Goal: Transaction & Acquisition: Book appointment/travel/reservation

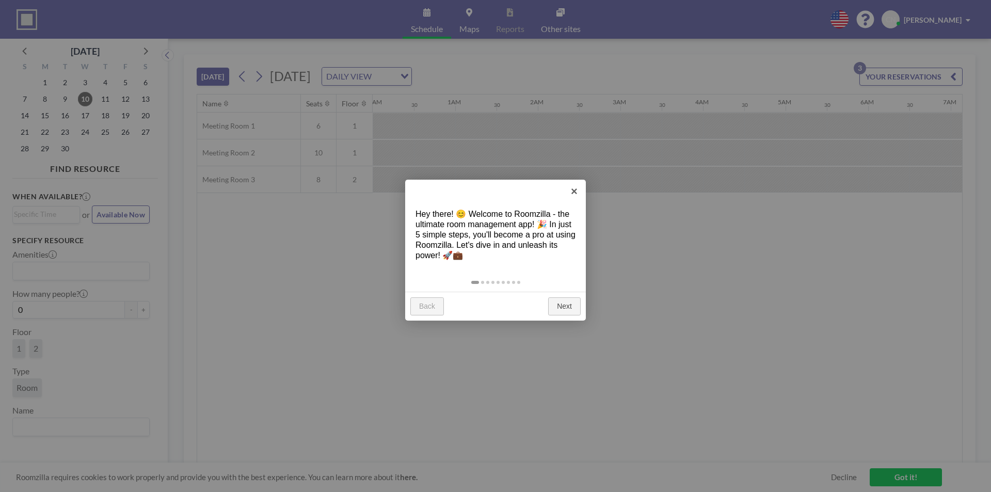
scroll to position [0, 1198]
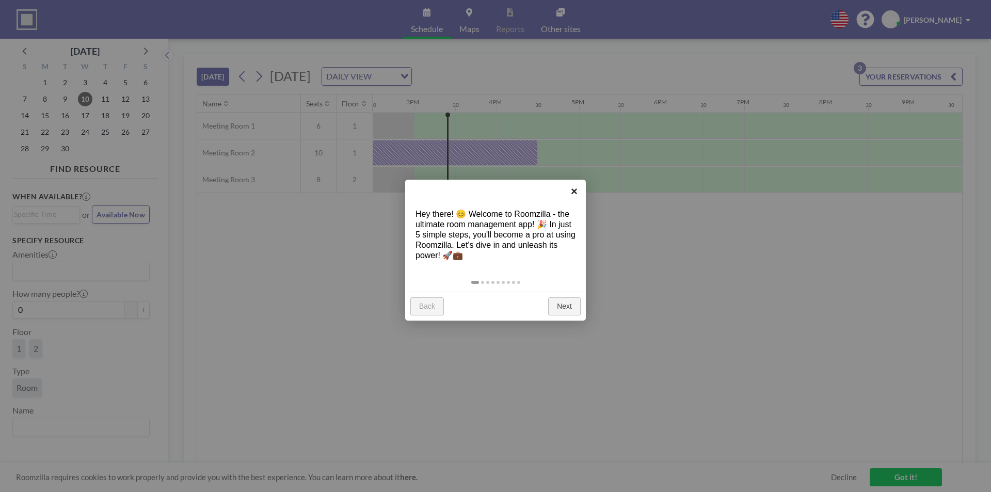
click at [574, 190] on link "×" at bounding box center [574, 191] width 23 height 23
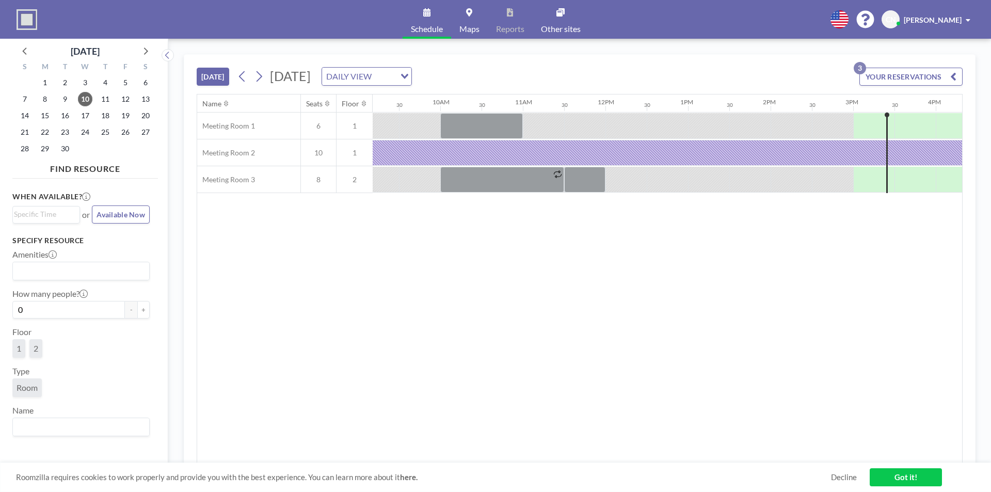
scroll to position [0, 666]
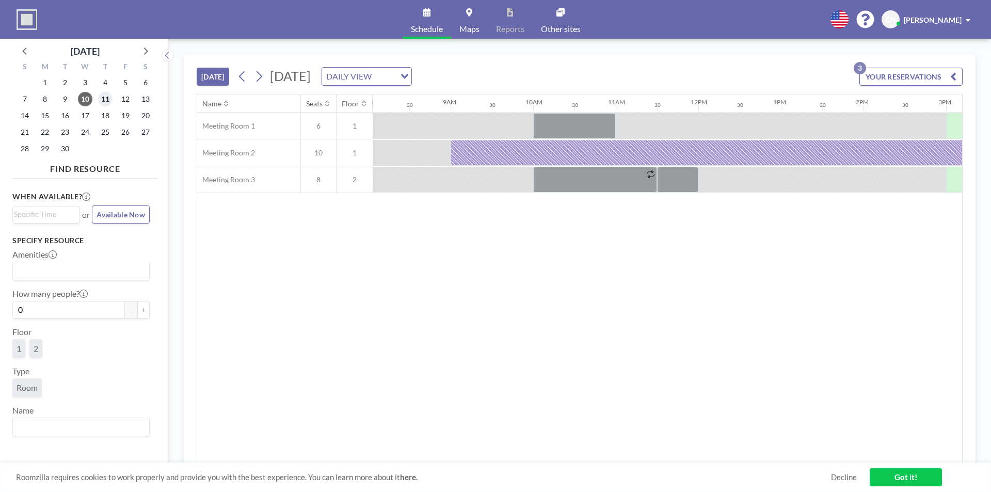
click at [103, 103] on span "11" at bounding box center [105, 99] width 14 height 14
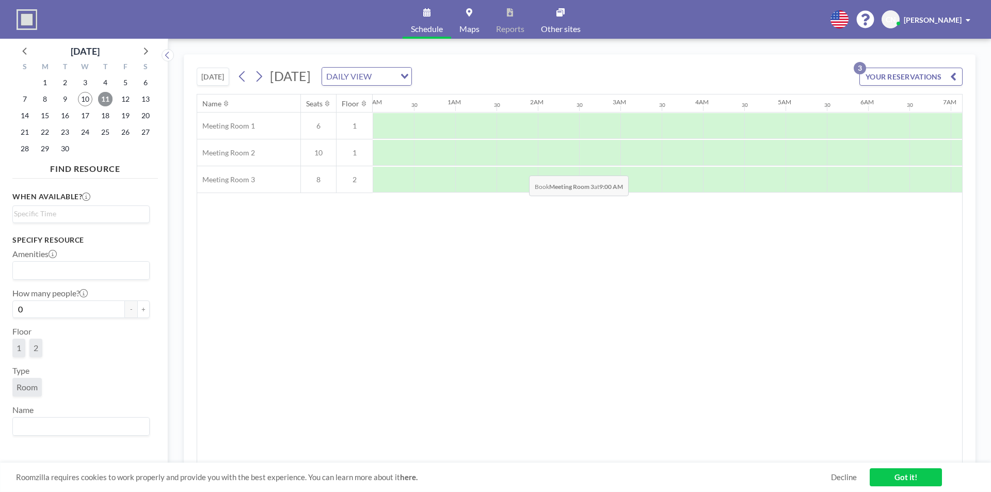
scroll to position [0, 620]
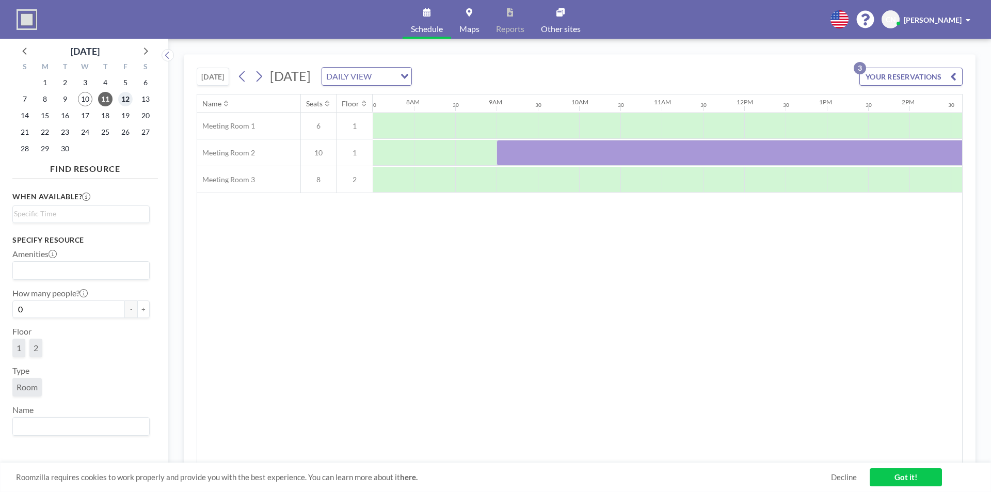
click at [126, 100] on span "12" at bounding box center [125, 99] width 14 height 14
click at [46, 117] on span "15" at bounding box center [45, 115] width 14 height 14
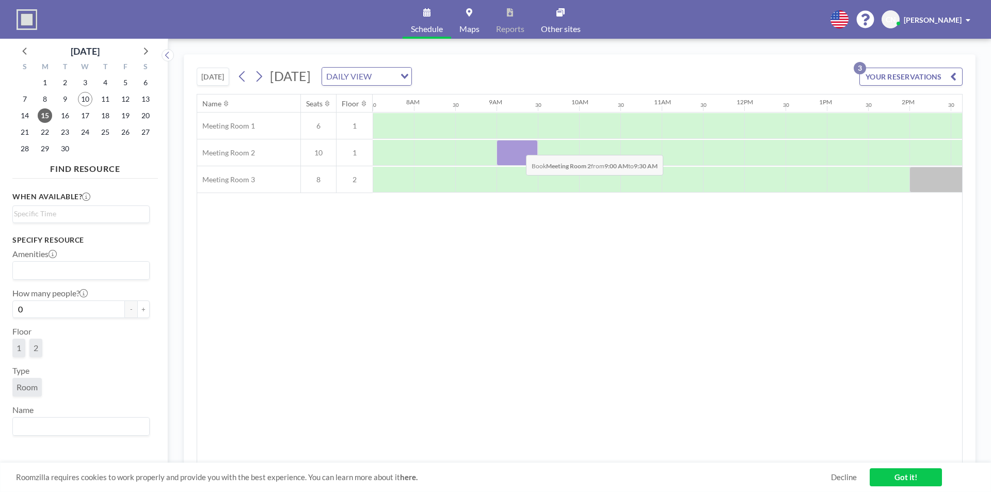
click at [518, 147] on div at bounding box center [517, 153] width 41 height 26
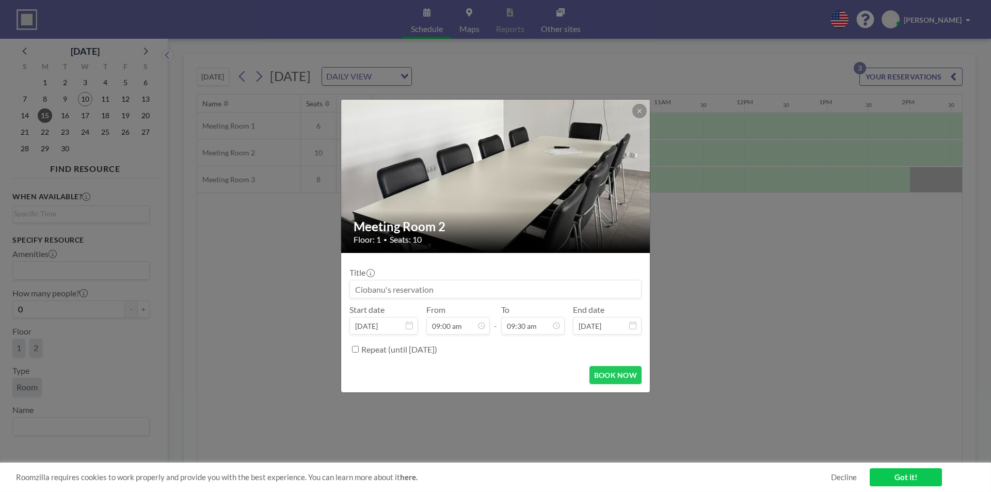
scroll to position [349, 0]
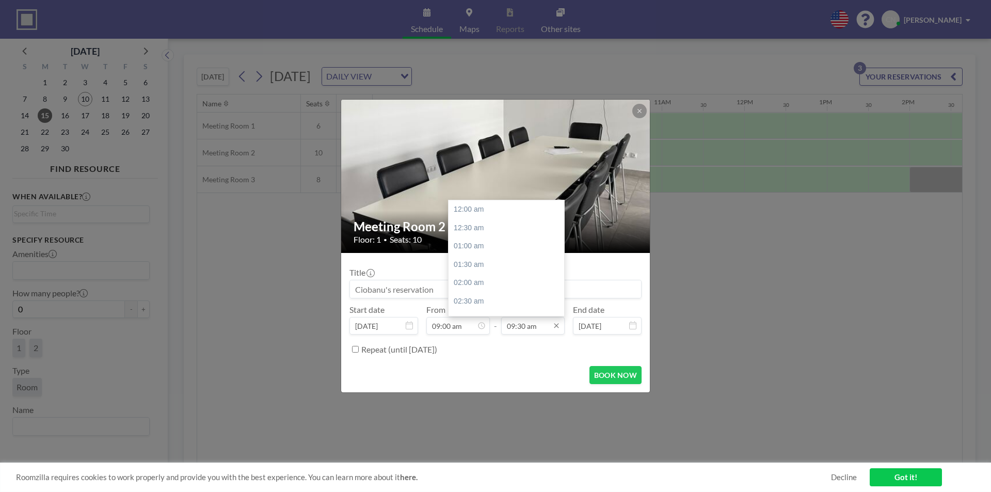
click at [520, 322] on input "09:30 am" at bounding box center [533, 326] width 64 height 18
click at [482, 278] on div "05:00 pm" at bounding box center [509, 279] width 121 height 19
type input "05:00 pm"
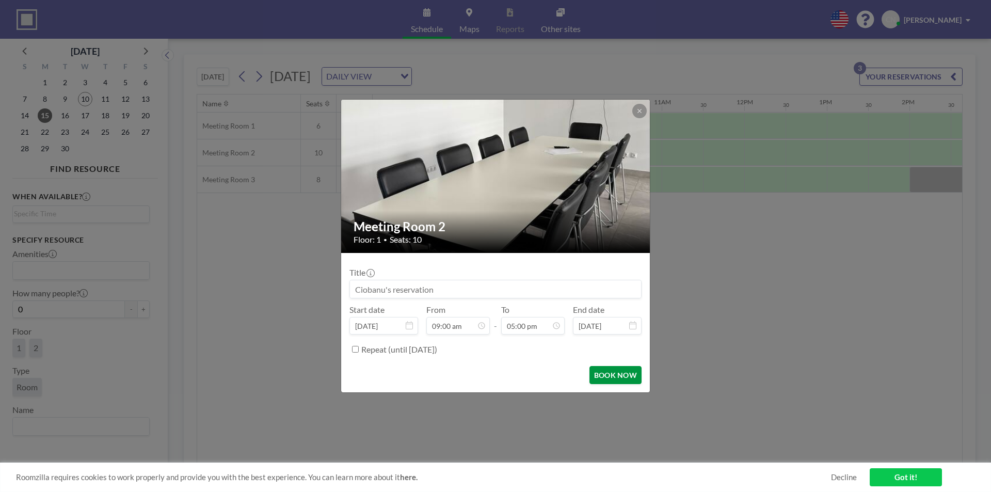
click at [606, 374] on button "BOOK NOW" at bounding box center [616, 375] width 52 height 18
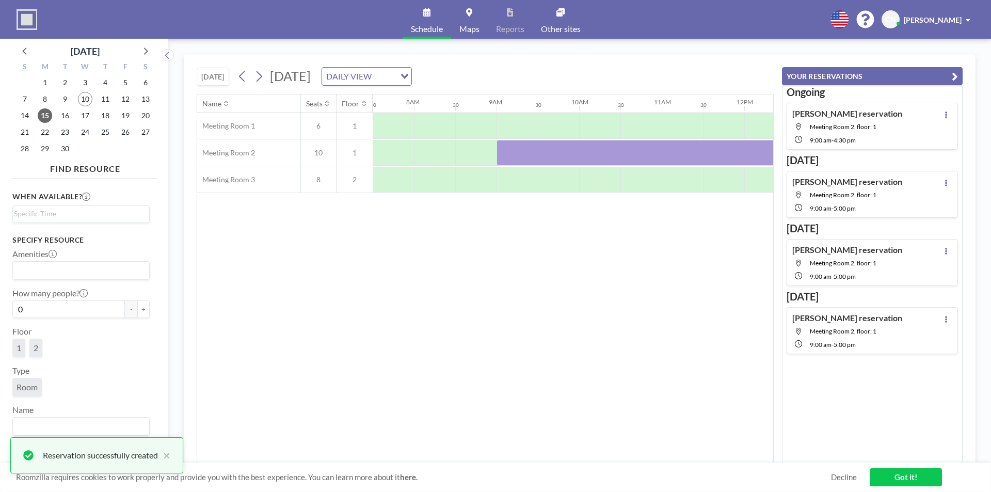
click at [674, 360] on div "Name Seats Floor 12AM 30 1AM 30 2AM 30 3AM 30 4AM 30 5AM 30 6AM 30 7AM 30 8AM 3…" at bounding box center [485, 278] width 576 height 369
click at [62, 119] on span "16" at bounding box center [65, 115] width 14 height 14
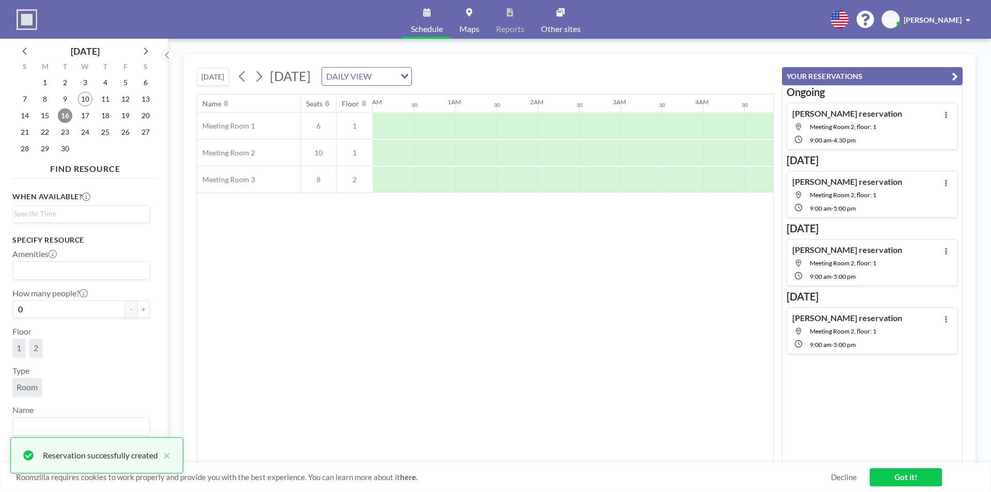
scroll to position [0, 620]
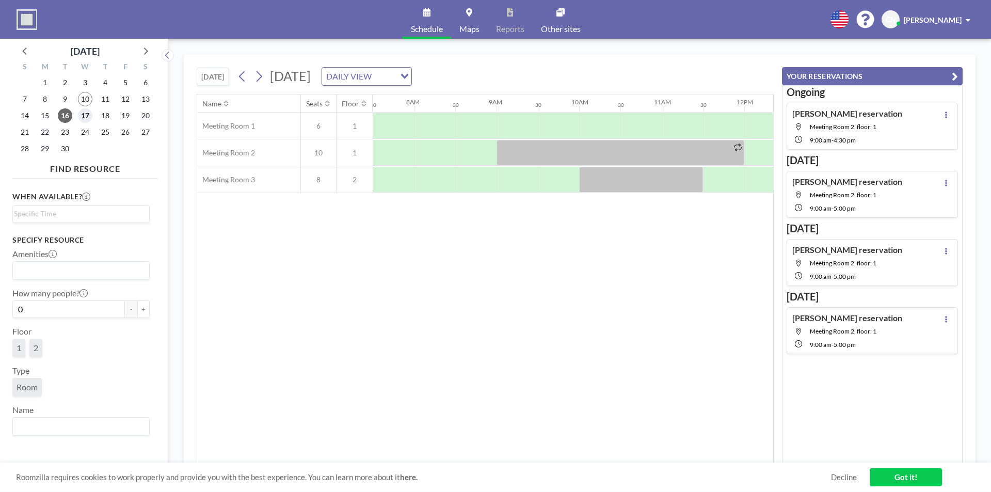
click at [88, 120] on span "17" at bounding box center [85, 115] width 14 height 14
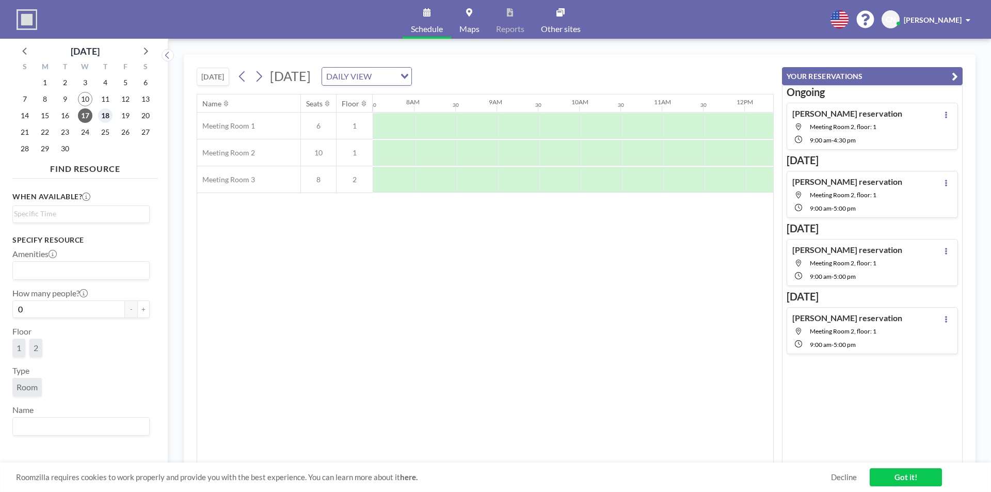
click at [107, 114] on span "18" at bounding box center [105, 115] width 14 height 14
click at [128, 115] on span "19" at bounding box center [125, 115] width 14 height 14
click at [448, 363] on div "Name Seats Floor 12AM 30 1AM 30 2AM 30 3AM 30 4AM 30 5AM 30 6AM 30 7AM 30 8AM 3…" at bounding box center [485, 278] width 576 height 369
